Goal: Task Accomplishment & Management: Complete application form

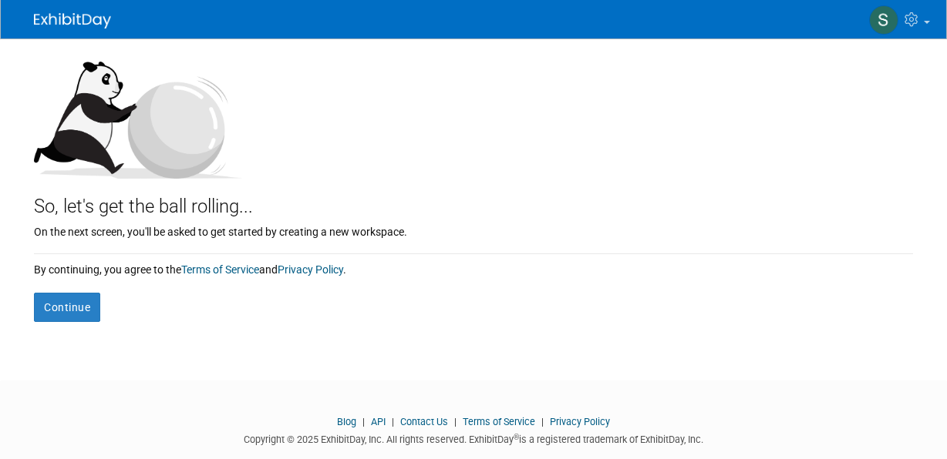
scroll to position [154, 0]
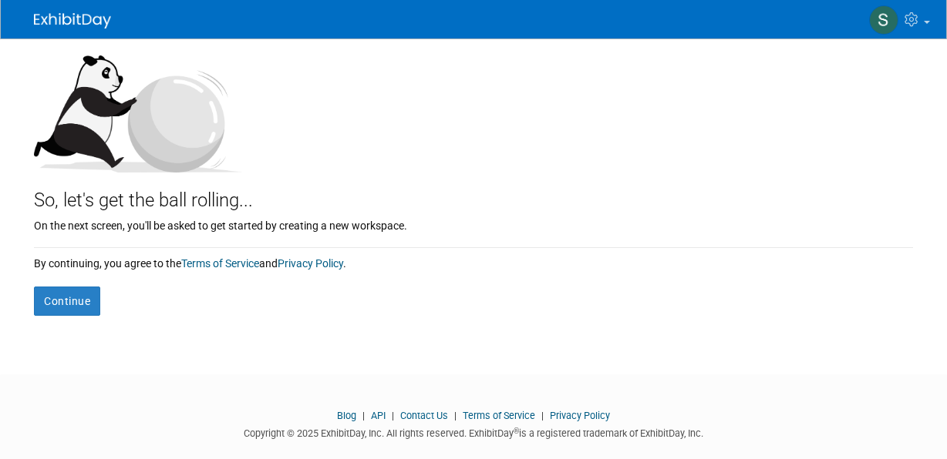
click at [73, 281] on form "Continue" at bounding box center [473, 293] width 879 height 45
click at [69, 295] on button "Continue" at bounding box center [67, 301] width 66 height 29
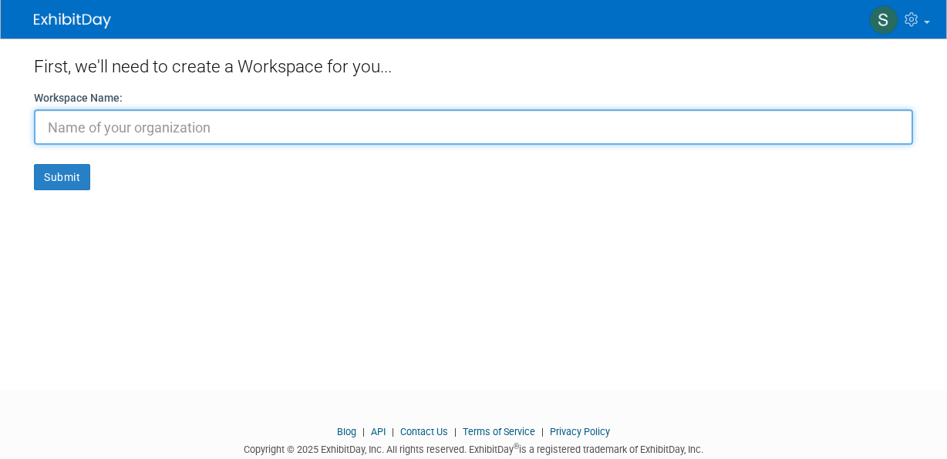
click at [85, 114] on input "text" at bounding box center [473, 126] width 879 height 35
type input "sgs son et lumieres"
click at [34, 164] on button "Submit" at bounding box center [62, 177] width 56 height 26
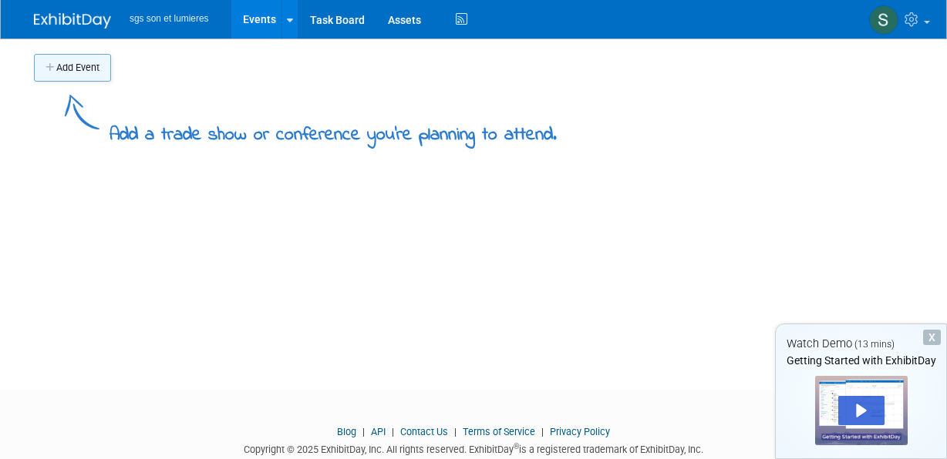
click at [76, 71] on button "Add Event" at bounding box center [72, 68] width 77 height 28
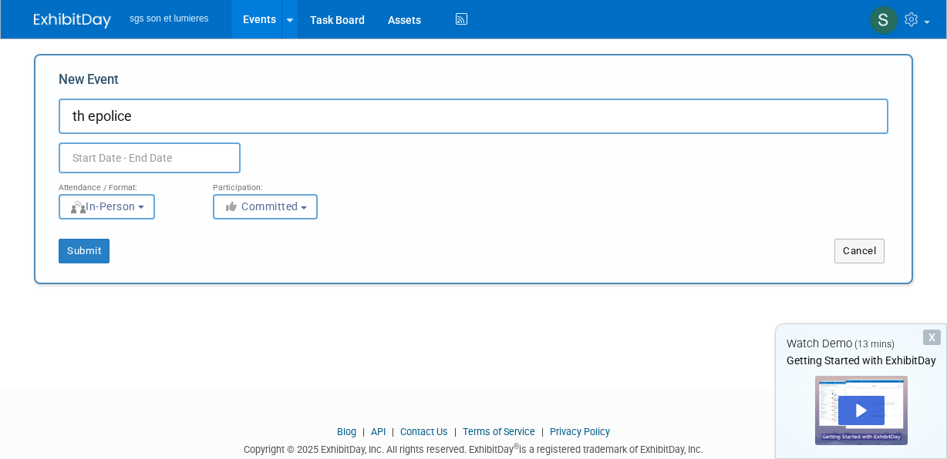
drag, startPoint x: 95, startPoint y: 113, endPoint x: 94, endPoint y: 120, distance: 7.7
click at [95, 113] on input "th epolice" at bounding box center [474, 116] width 830 height 35
type input "the police"
click at [78, 162] on input "text" at bounding box center [150, 158] width 182 height 31
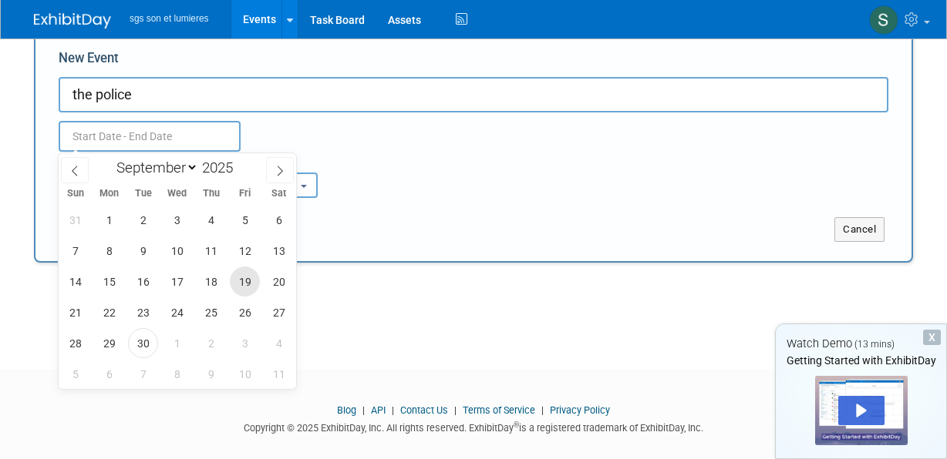
scroll to position [39, 0]
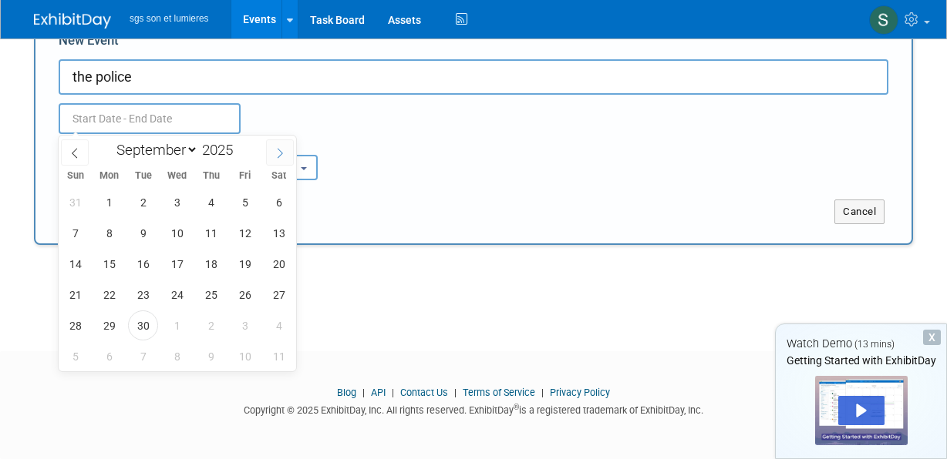
click at [276, 151] on icon at bounding box center [279, 153] width 11 height 11
select select "9"
click at [281, 232] on span "11" at bounding box center [279, 233] width 30 height 30
type input "Oct 11, 2025 to Oct 11, 2025"
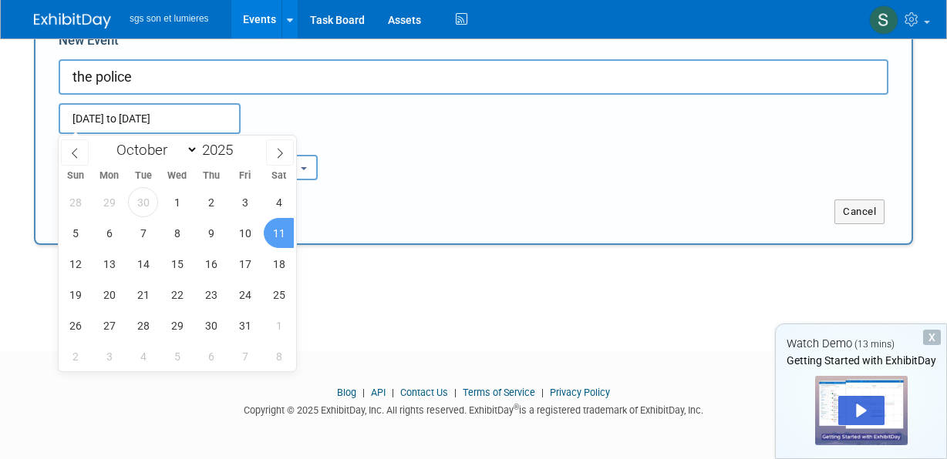
click at [483, 139] on div "Attendance / Format: <img src="https://www.exhibitday.com/Images/Format-InPerso…" at bounding box center [473, 157] width 853 height 46
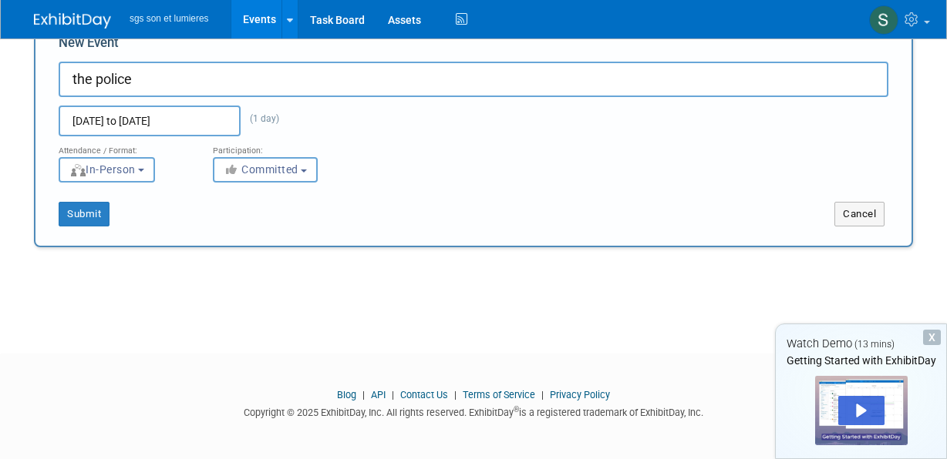
scroll to position [0, 0]
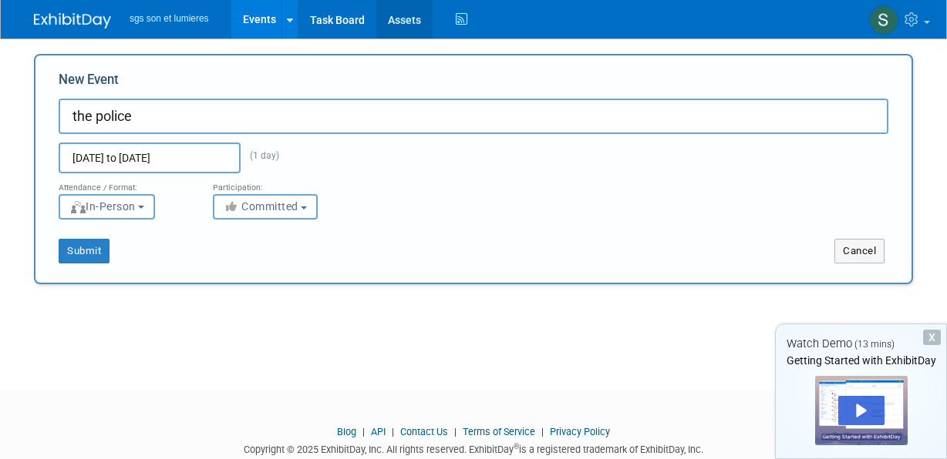
click at [401, 23] on link "Assets" at bounding box center [404, 19] width 56 height 39
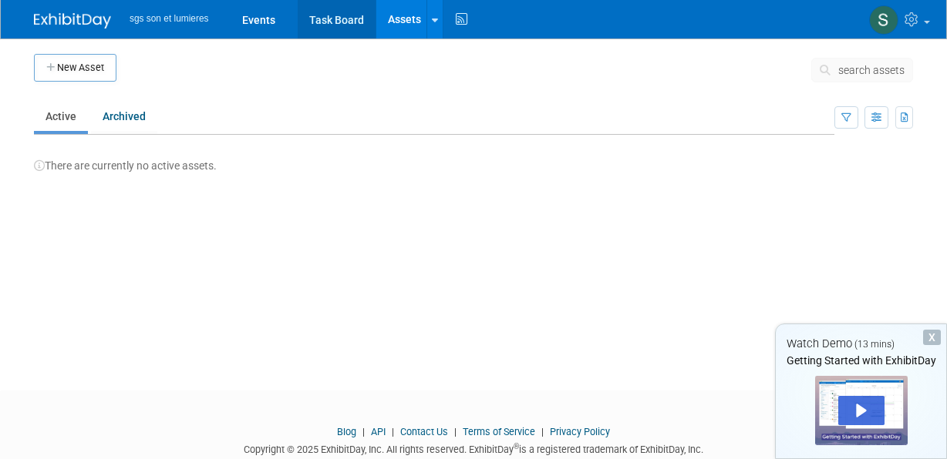
click at [316, 14] on link "Task Board" at bounding box center [337, 19] width 78 height 39
